Goal: Task Accomplishment & Management: Manage account settings

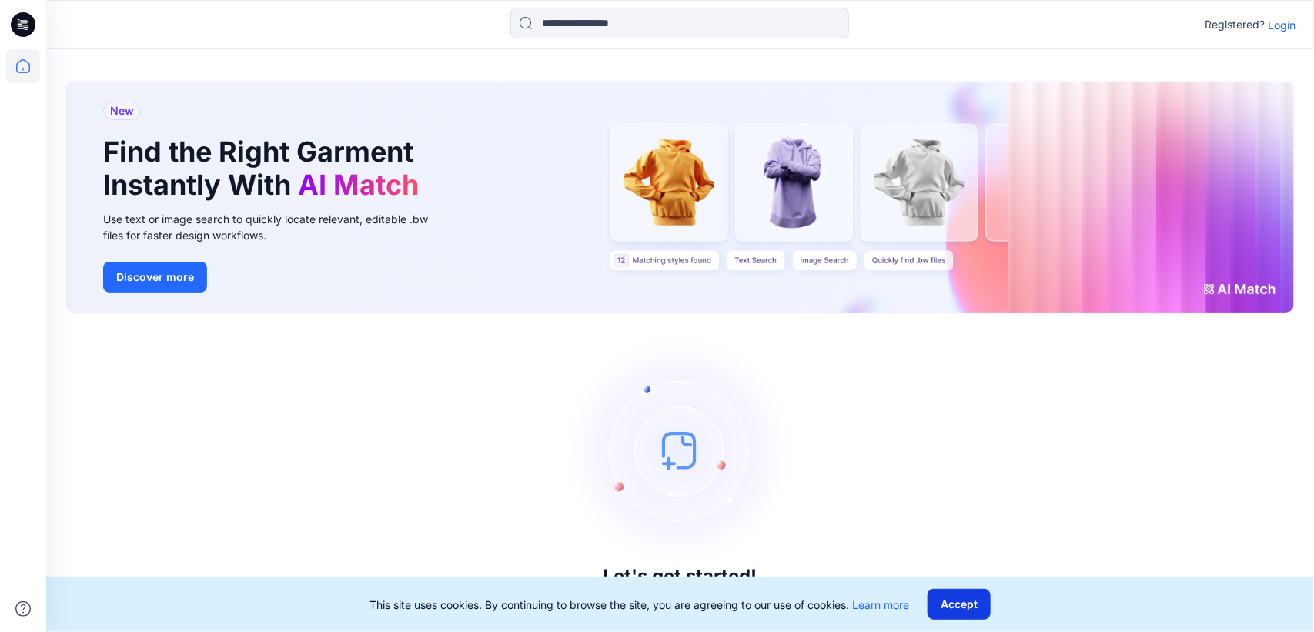
click at [980, 602] on button "Accept" at bounding box center [959, 604] width 63 height 31
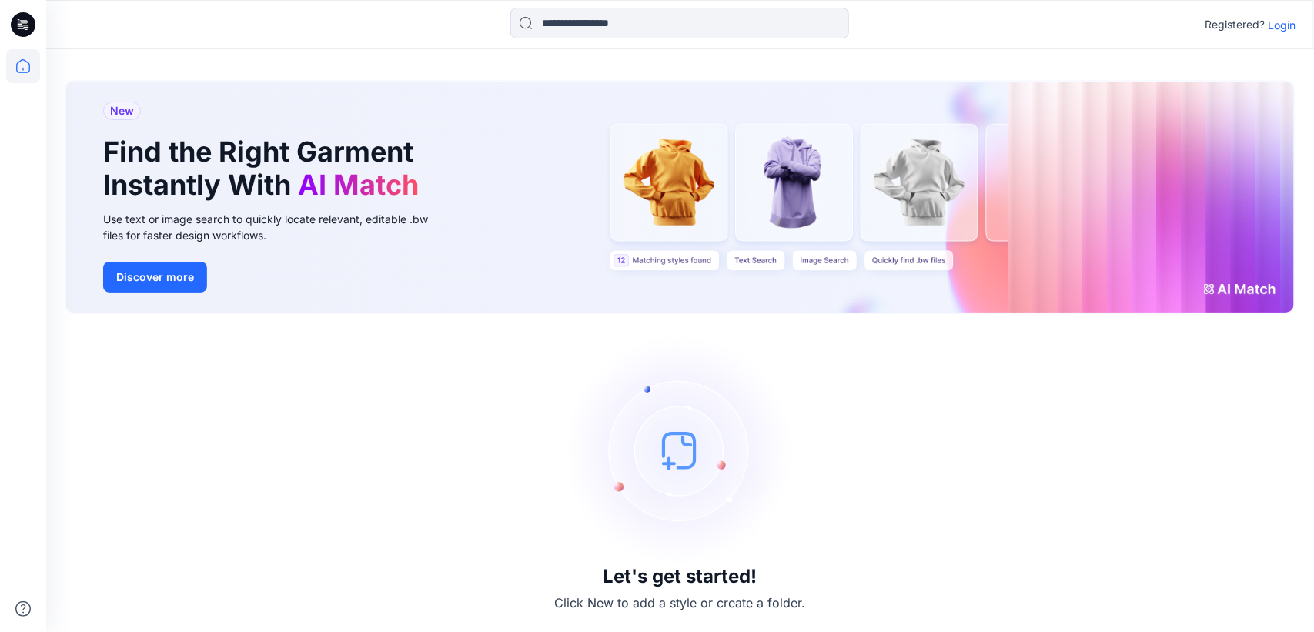
click at [1275, 23] on p "Login" at bounding box center [1282, 25] width 28 height 16
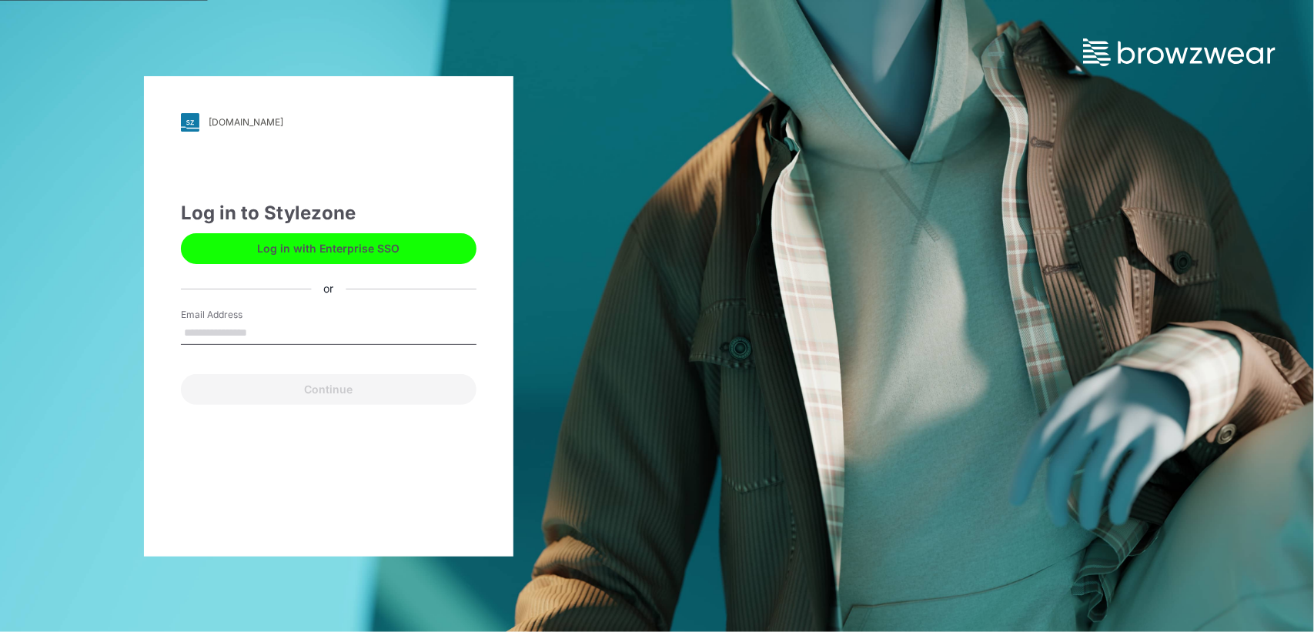
click at [248, 327] on input "Email Address" at bounding box center [329, 333] width 296 height 23
type input "**********"
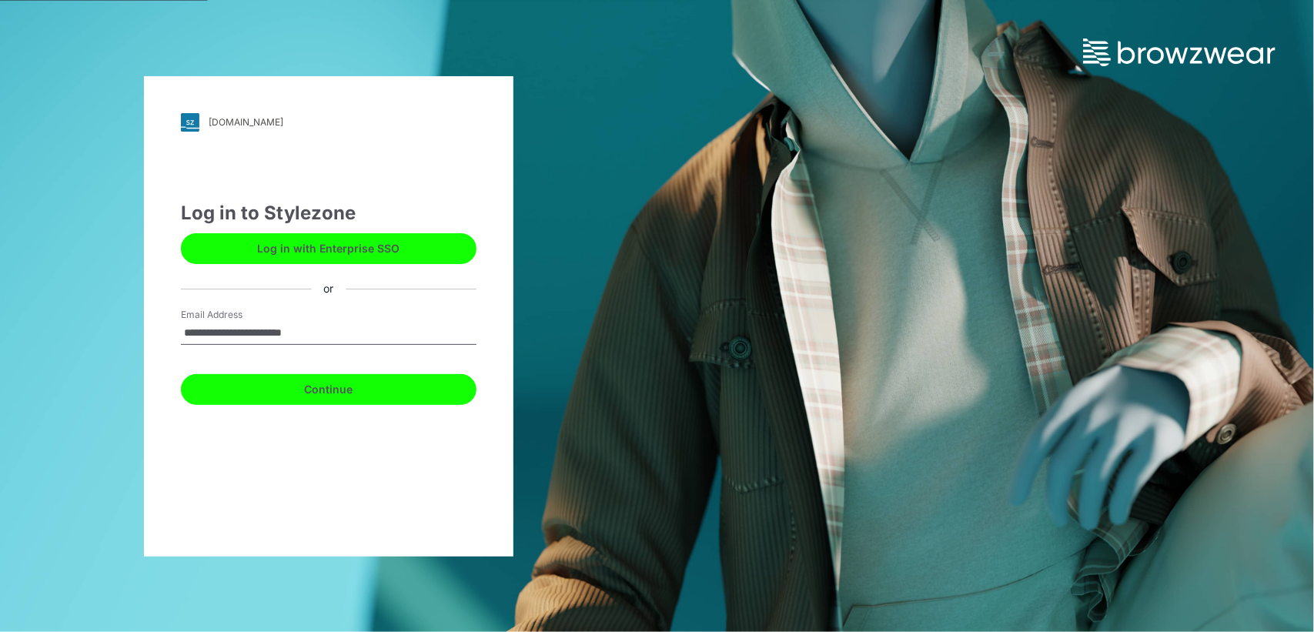
click at [313, 389] on button "Continue" at bounding box center [329, 389] width 296 height 31
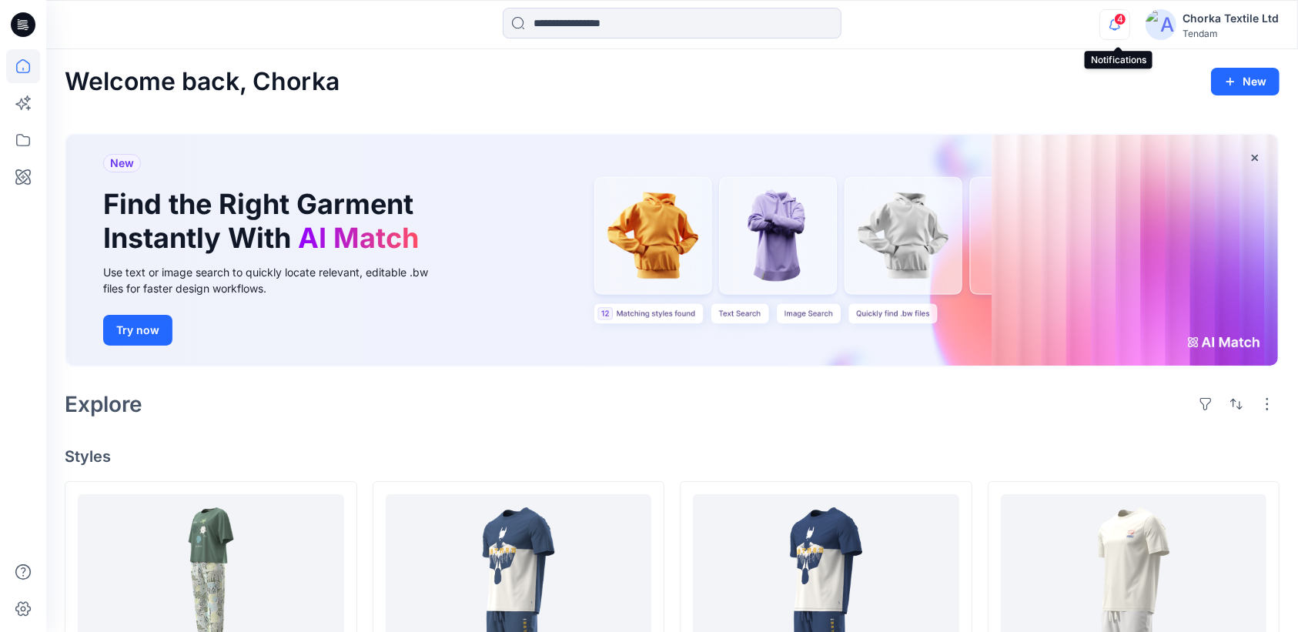
click at [1115, 20] on icon "button" at bounding box center [1114, 24] width 11 height 10
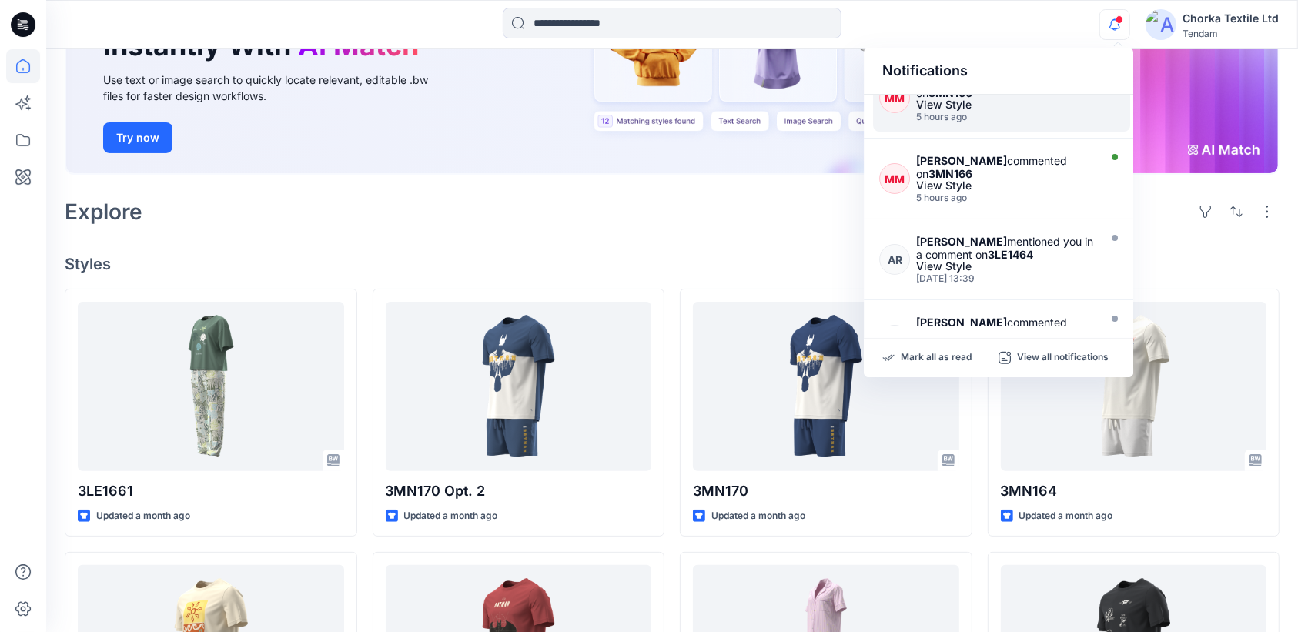
scroll to position [96, 0]
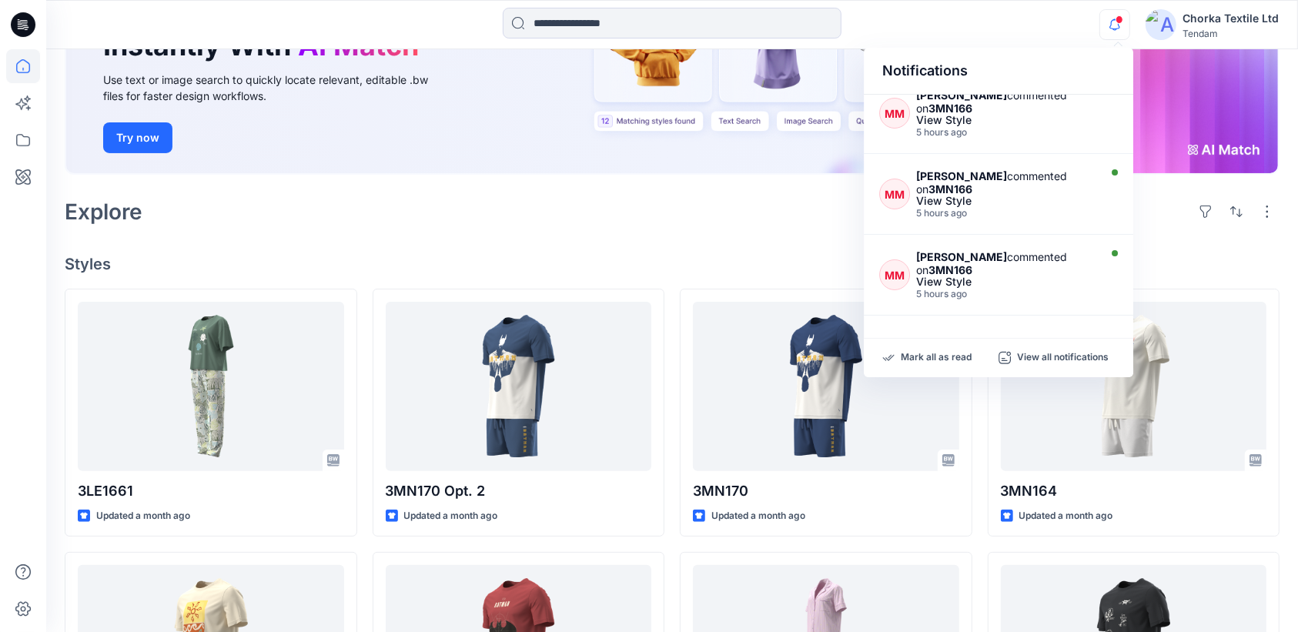
click at [453, 229] on div "Welcome back, Chorka New New Find the Right Garment Instantly With AI Match Use…" at bounding box center [672, 497] width 1252 height 1281
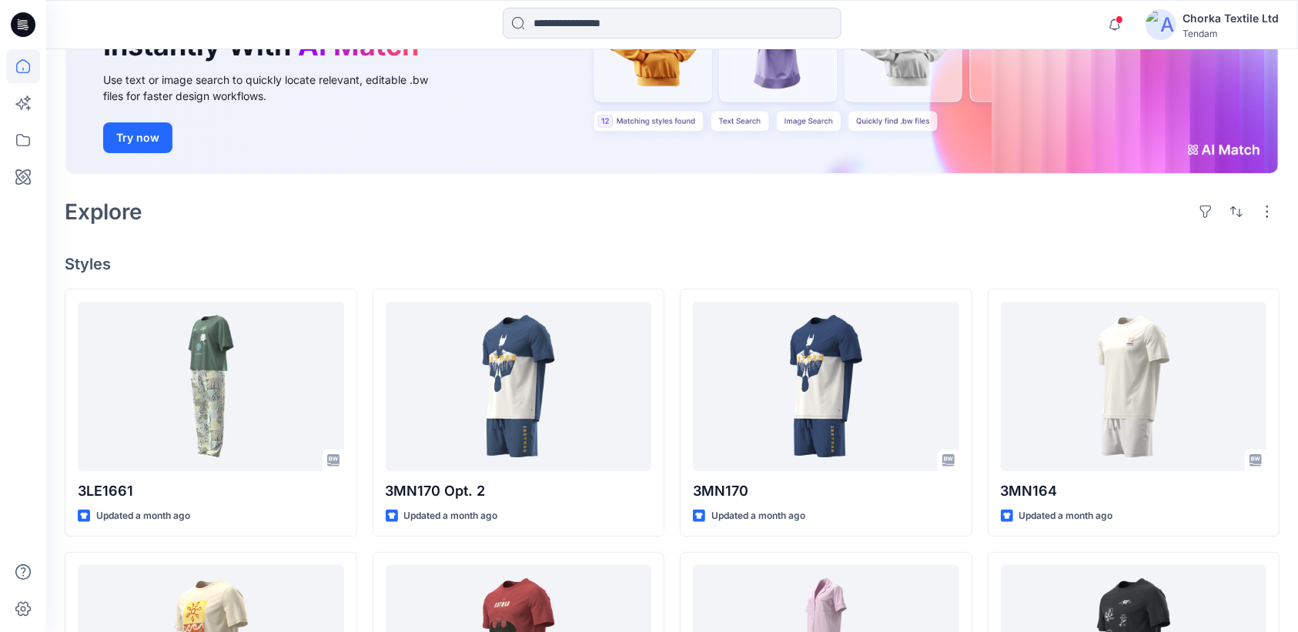
scroll to position [0, 0]
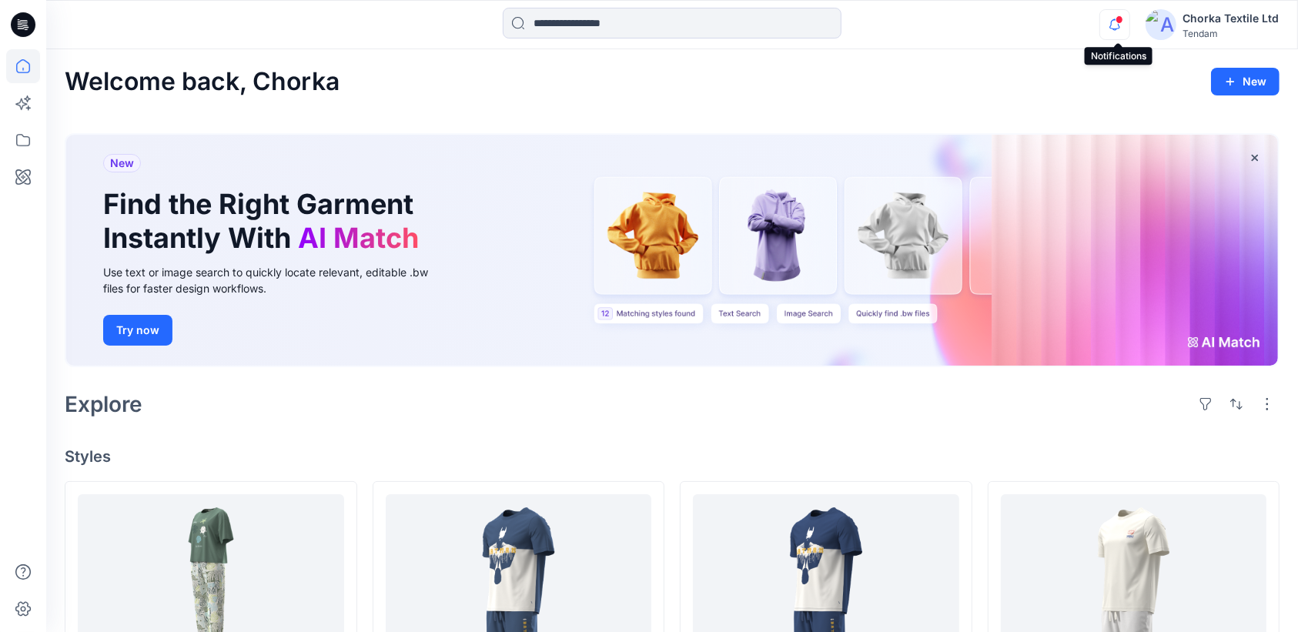
click at [1114, 20] on icon "button" at bounding box center [1114, 24] width 29 height 31
